Goal: Obtain resource: Download file/media

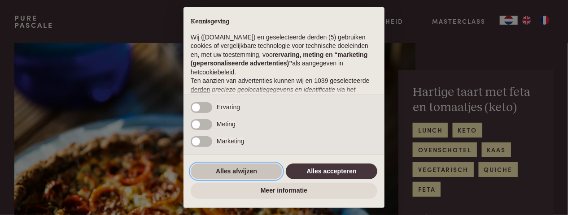
click at [227, 178] on button "Alles afwijzen" at bounding box center [237, 172] width 92 height 16
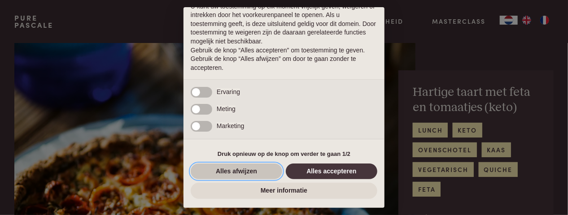
click at [226, 167] on button "Alles afwijzen" at bounding box center [237, 172] width 92 height 16
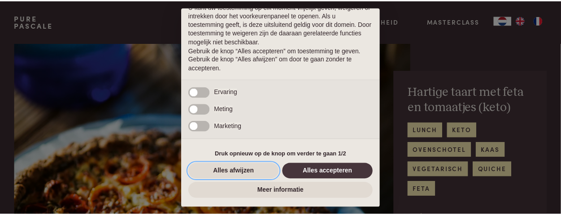
scroll to position [145, 0]
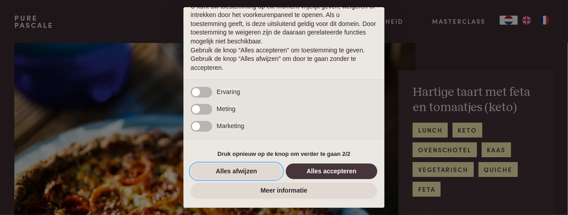
click at [224, 169] on button "Alles afwijzen" at bounding box center [237, 172] width 92 height 16
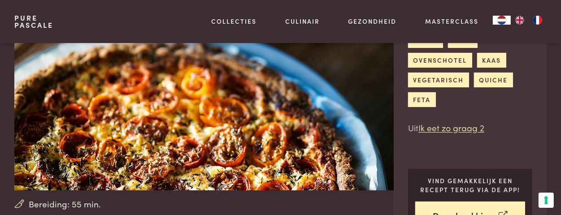
scroll to position [135, 0]
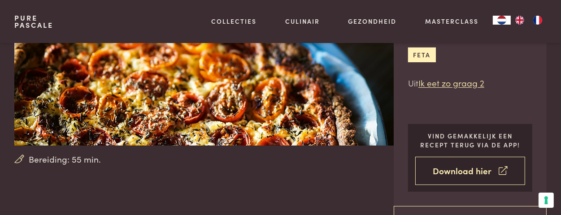
click at [469, 170] on link "Download hier" at bounding box center [471, 171] width 110 height 28
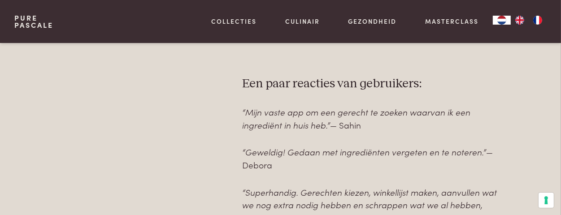
scroll to position [718, 0]
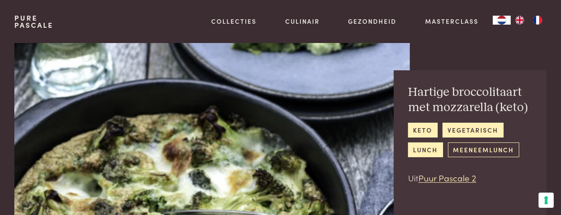
click at [473, 148] on link "meeneemlunch" at bounding box center [483, 150] width 71 height 15
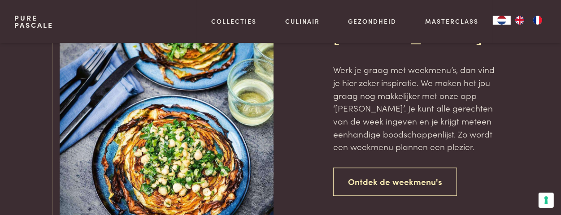
scroll to position [1705, 0]
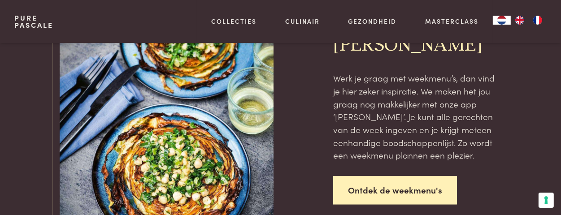
click at [399, 181] on link "Ontdek de weekmenu's" at bounding box center [395, 190] width 124 height 28
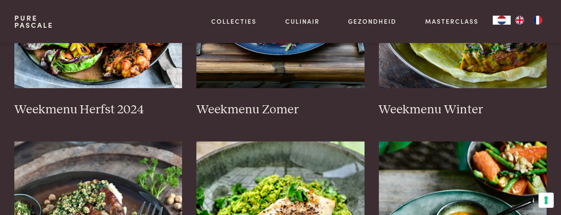
scroll to position [359, 0]
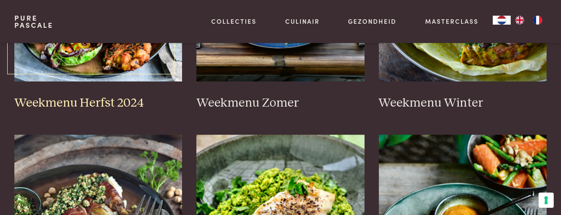
click at [97, 103] on h3 "Weekmenu Herfst 2024" at bounding box center [98, 104] width 168 height 16
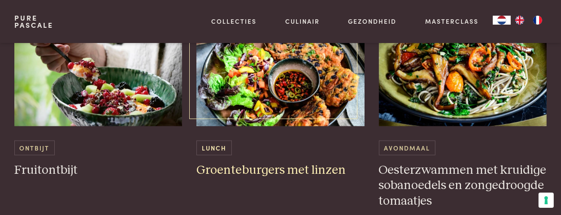
scroll to position [1032, 0]
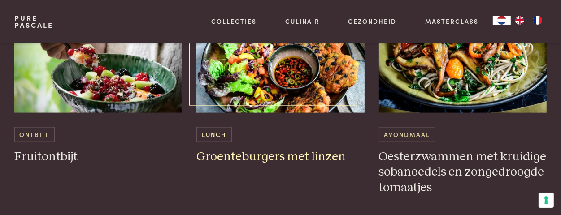
click at [261, 154] on h3 "Groenteburgers met linzen" at bounding box center [281, 157] width 168 height 16
